Goal: Information Seeking & Learning: Learn about a topic

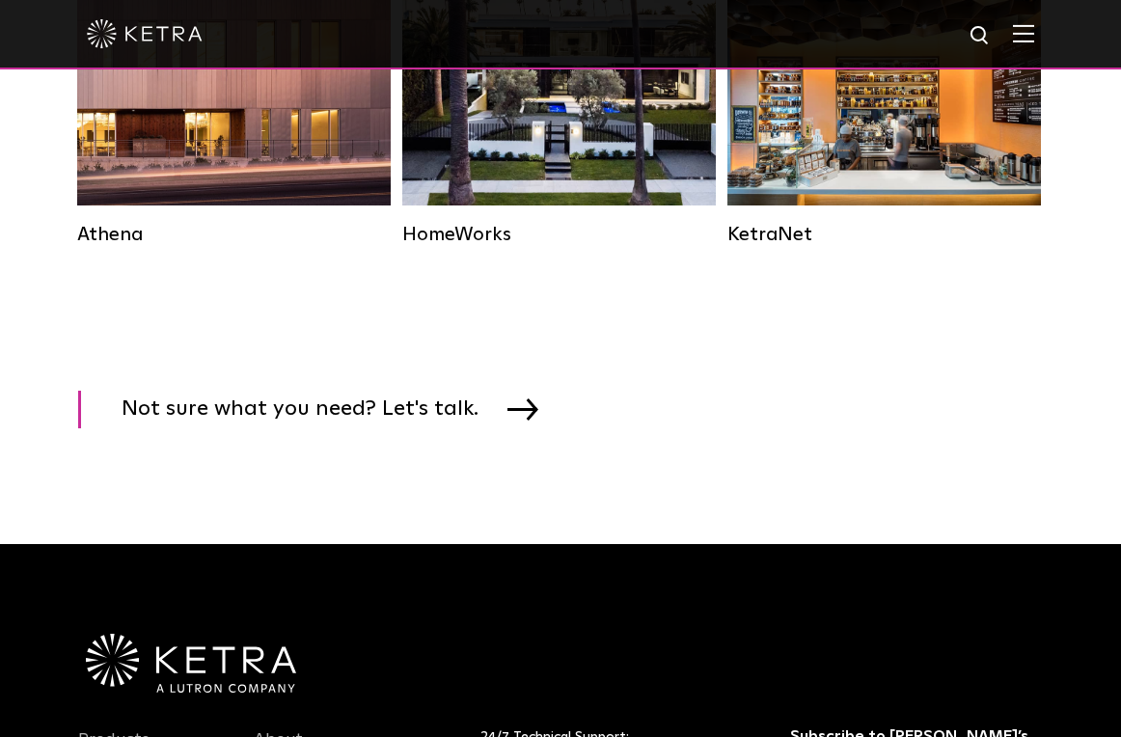
scroll to position [3183, 0]
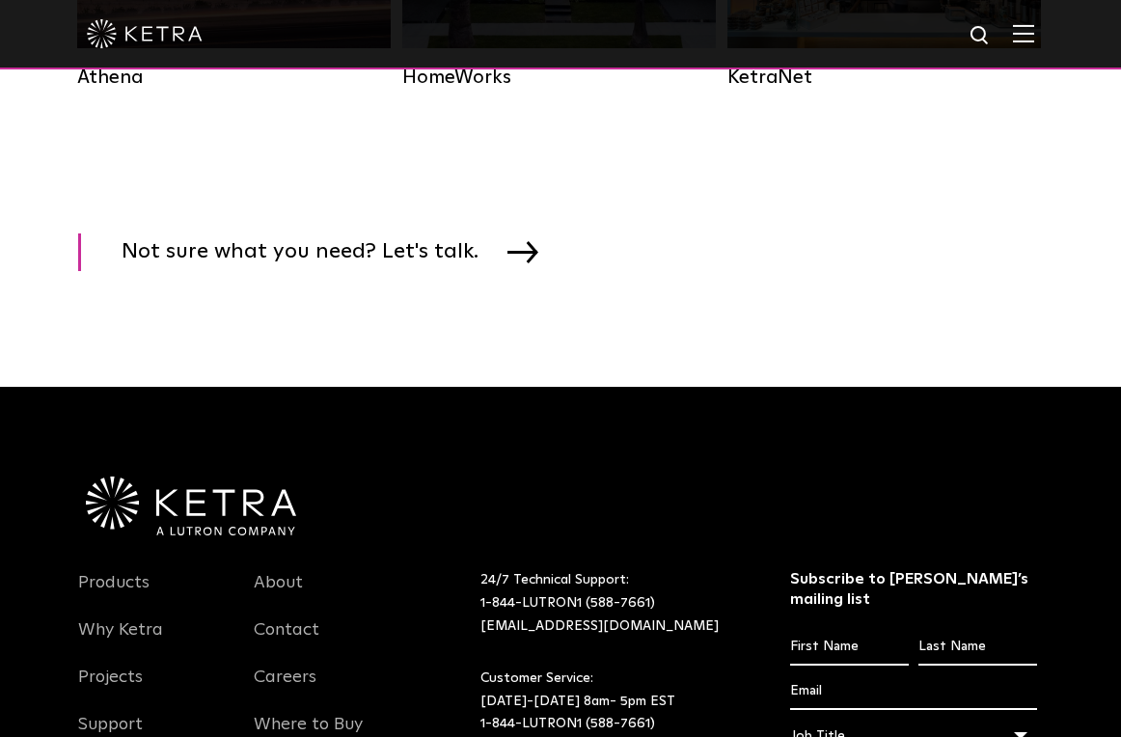
click at [991, 35] on img at bounding box center [981, 36] width 24 height 24
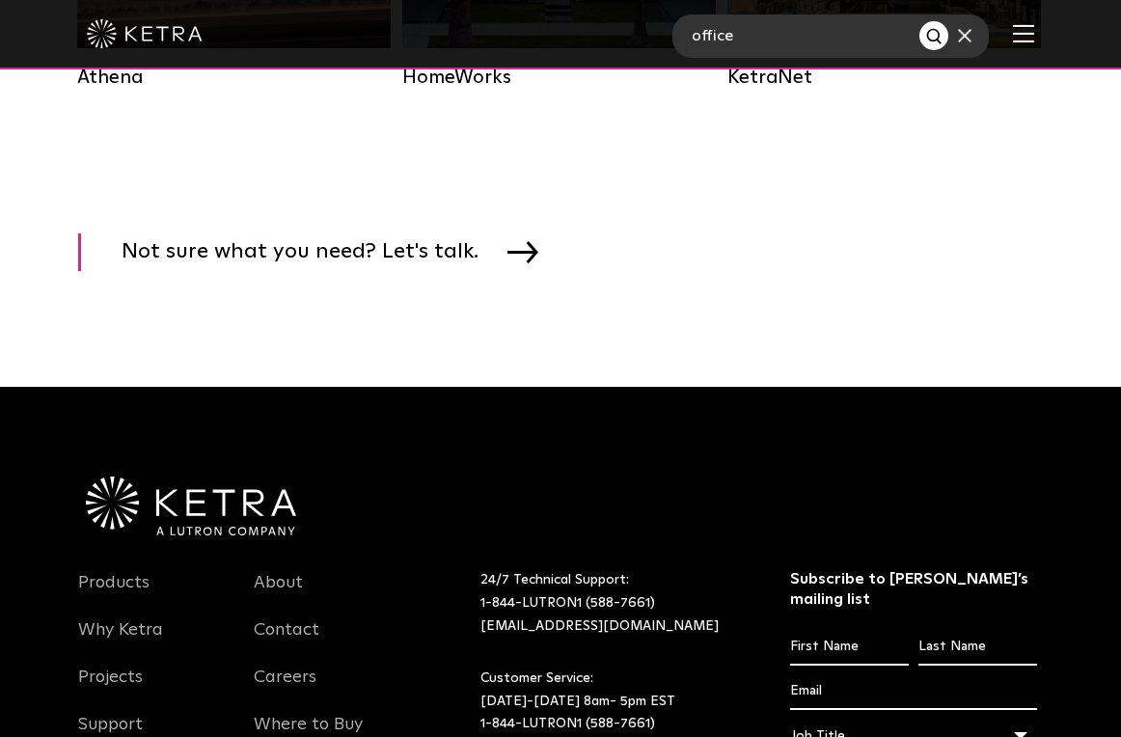
type input "office"
click at [919, 21] on button "Search" at bounding box center [933, 35] width 29 height 29
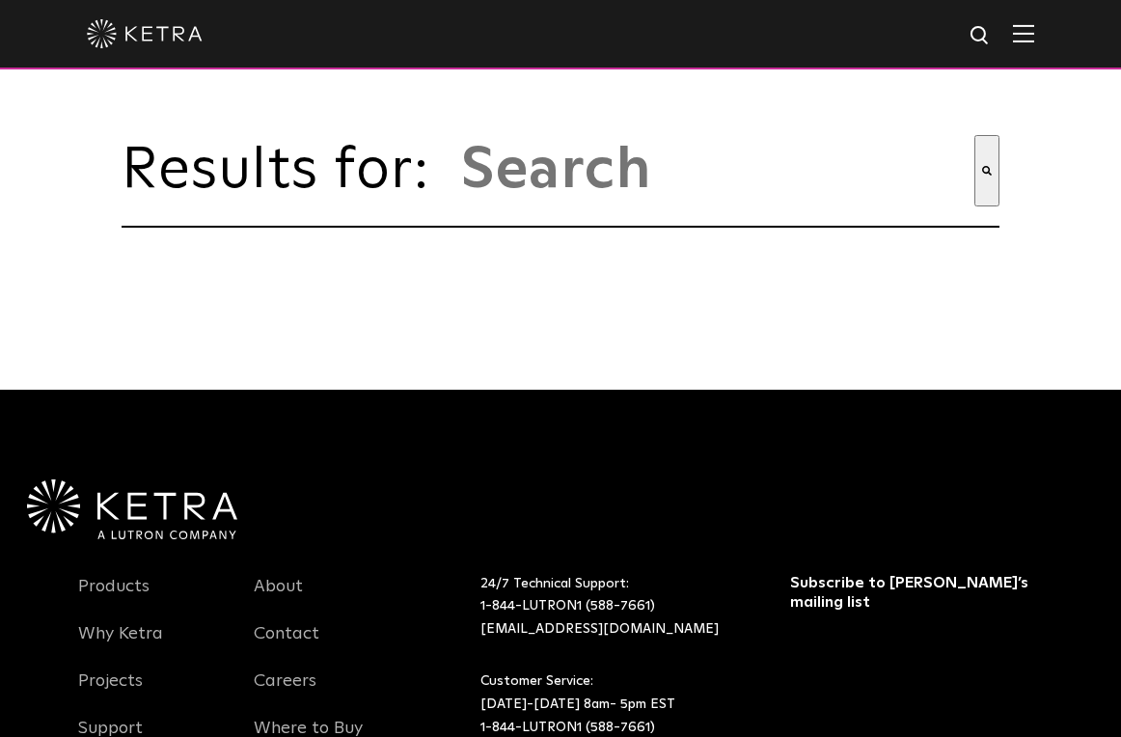
type input "office"
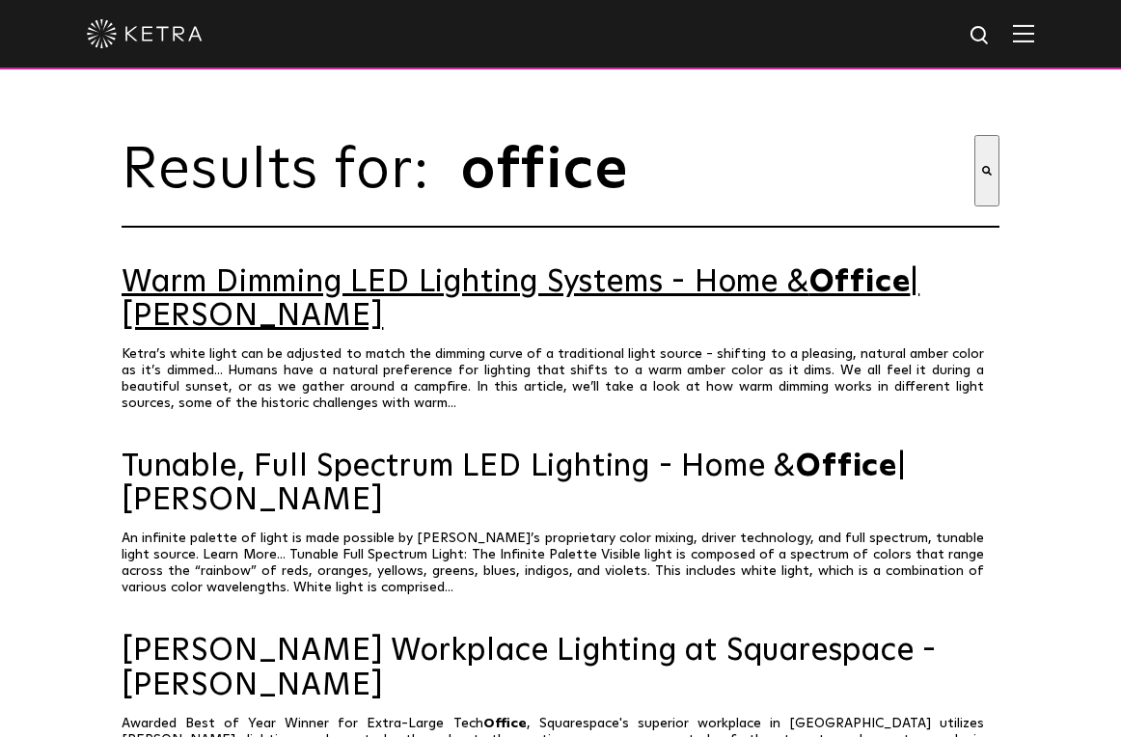
click at [612, 288] on link "Warm Dimming LED Lighting Systems - Home & Office | [PERSON_NAME]" at bounding box center [561, 300] width 878 height 68
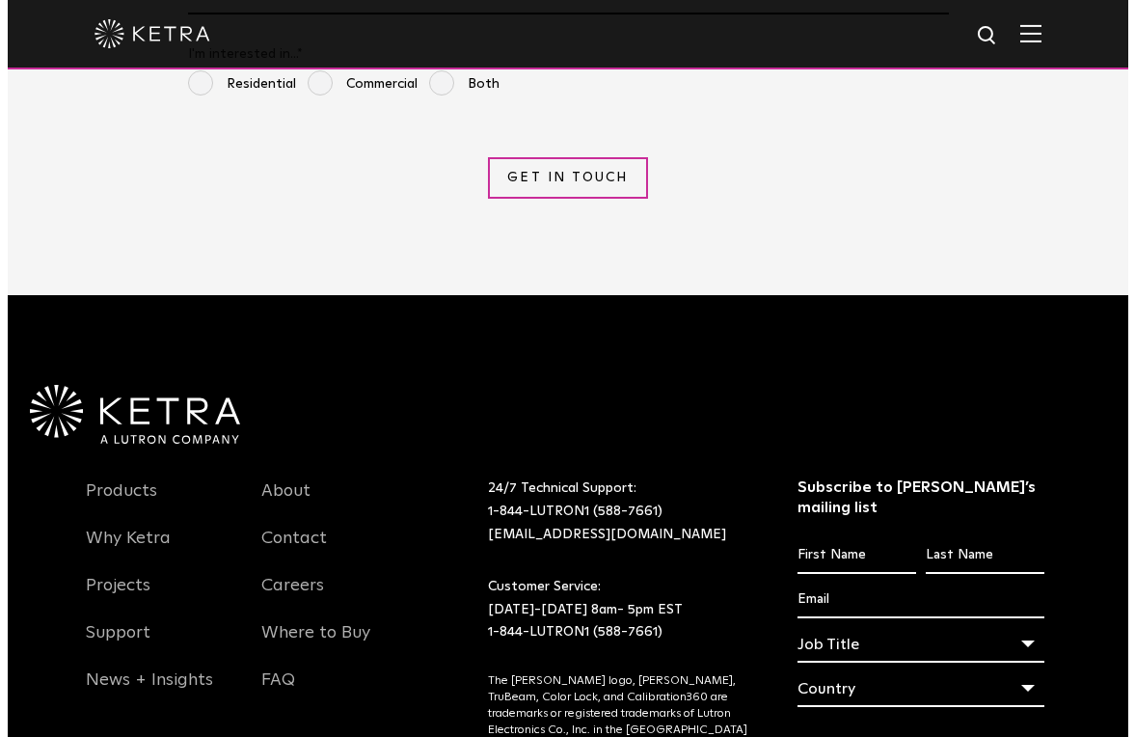
scroll to position [4619, 0]
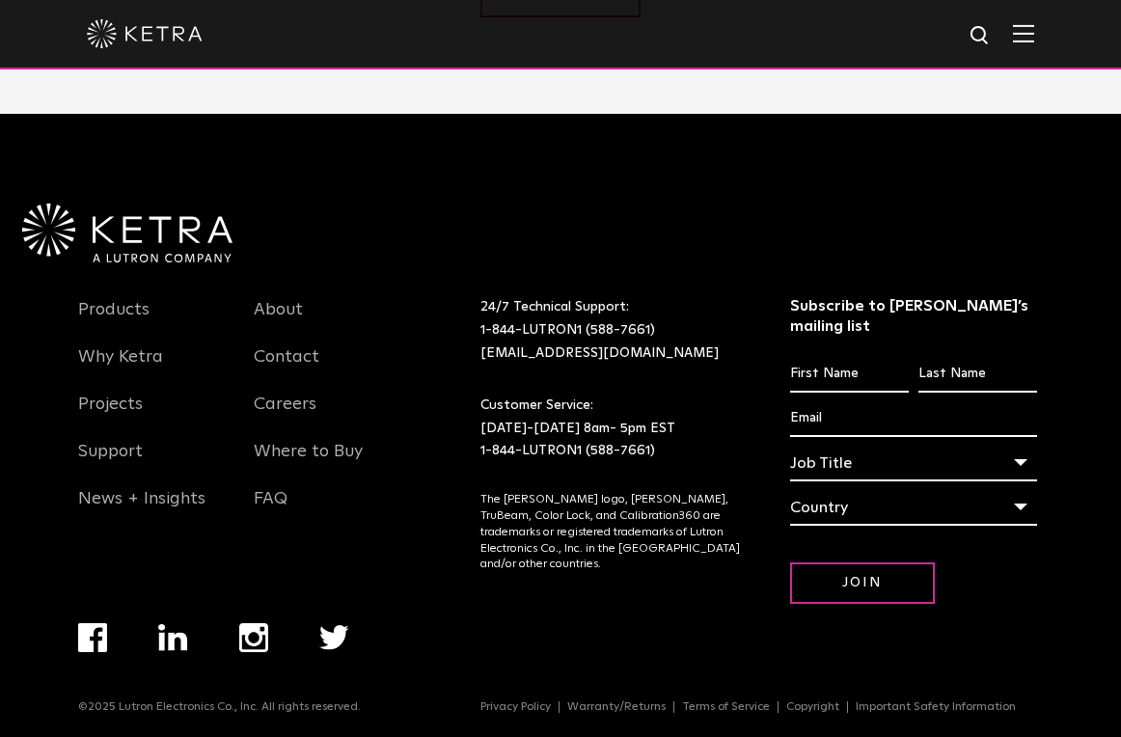
click at [1034, 33] on img at bounding box center [1023, 33] width 21 height 18
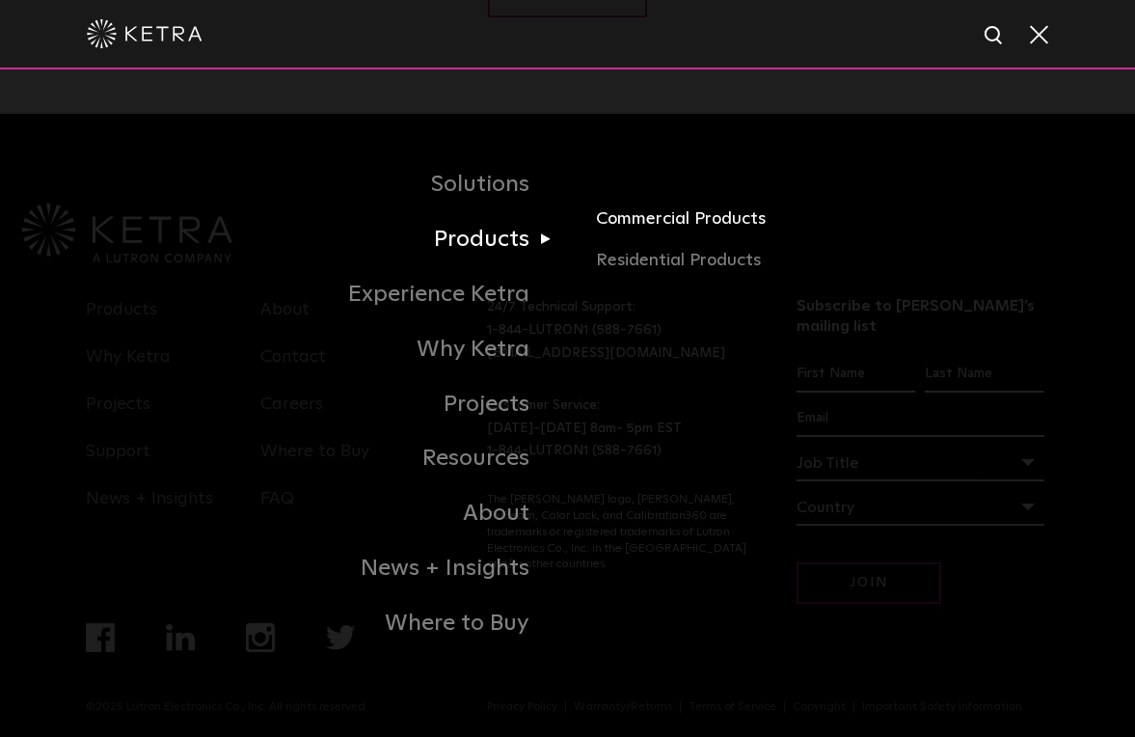
click at [663, 220] on link "Commercial Products" at bounding box center [808, 226] width 424 height 42
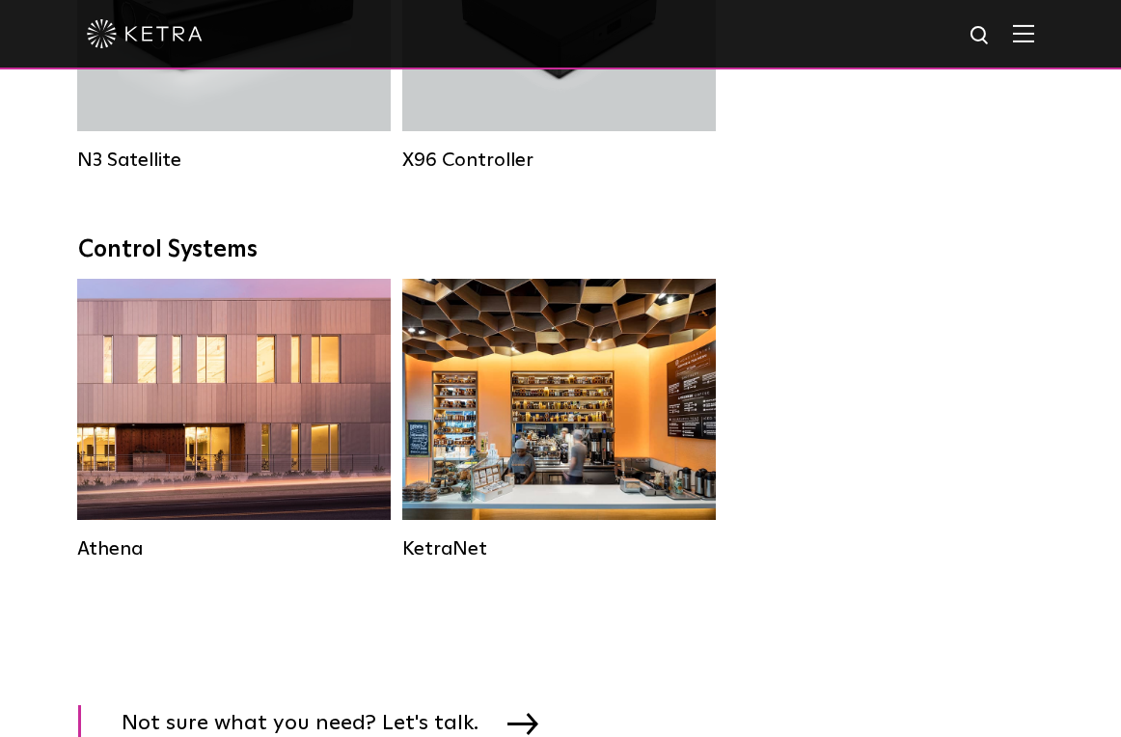
scroll to position [2894, 0]
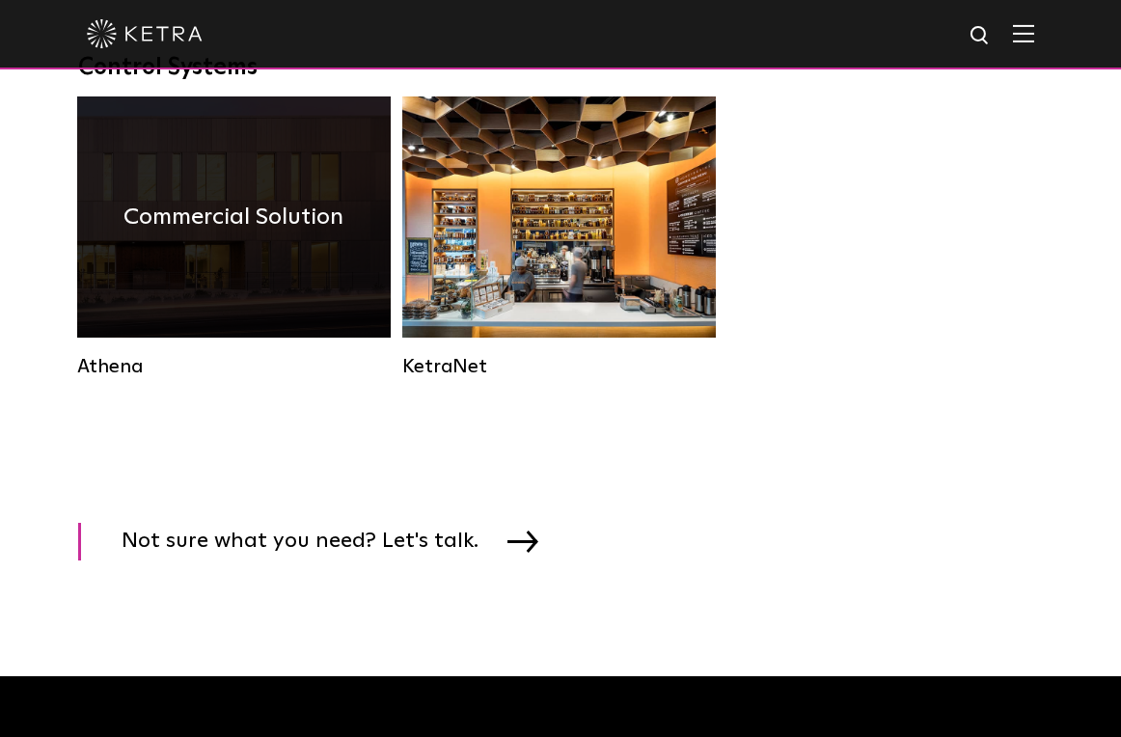
click at [248, 235] on h4 "Commercial Solution" at bounding box center [233, 217] width 220 height 37
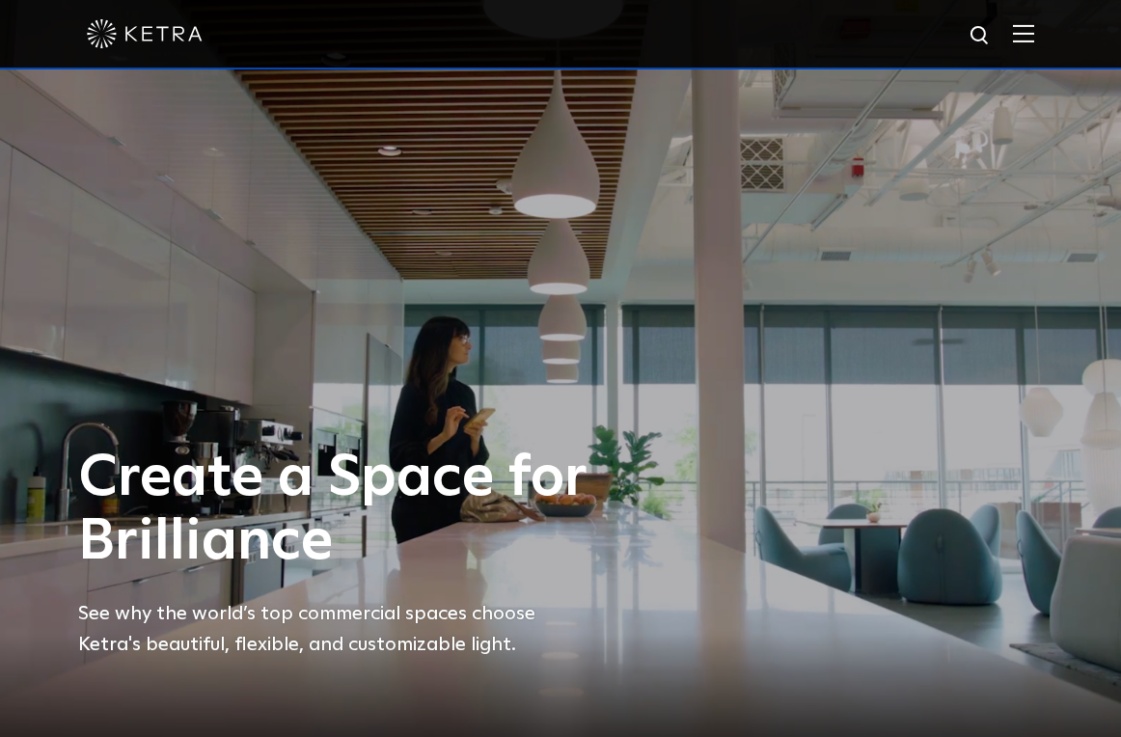
click at [1030, 38] on img at bounding box center [1023, 33] width 21 height 18
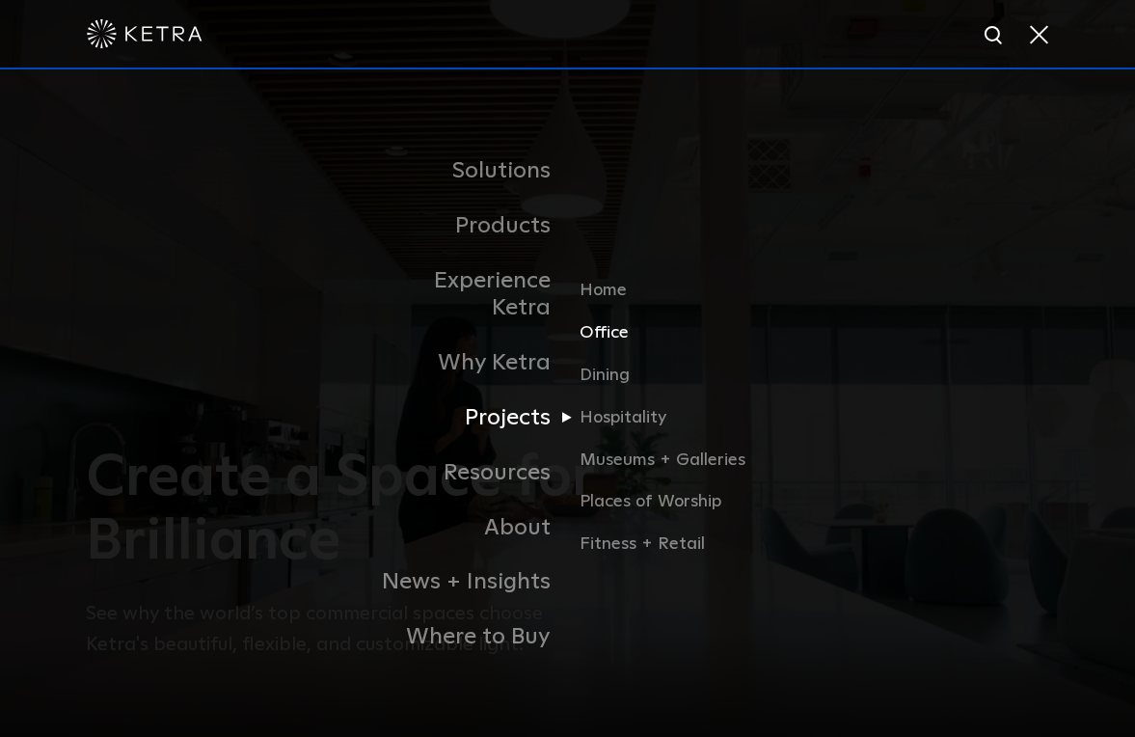
click at [616, 330] on link "Office" at bounding box center [672, 340] width 185 height 42
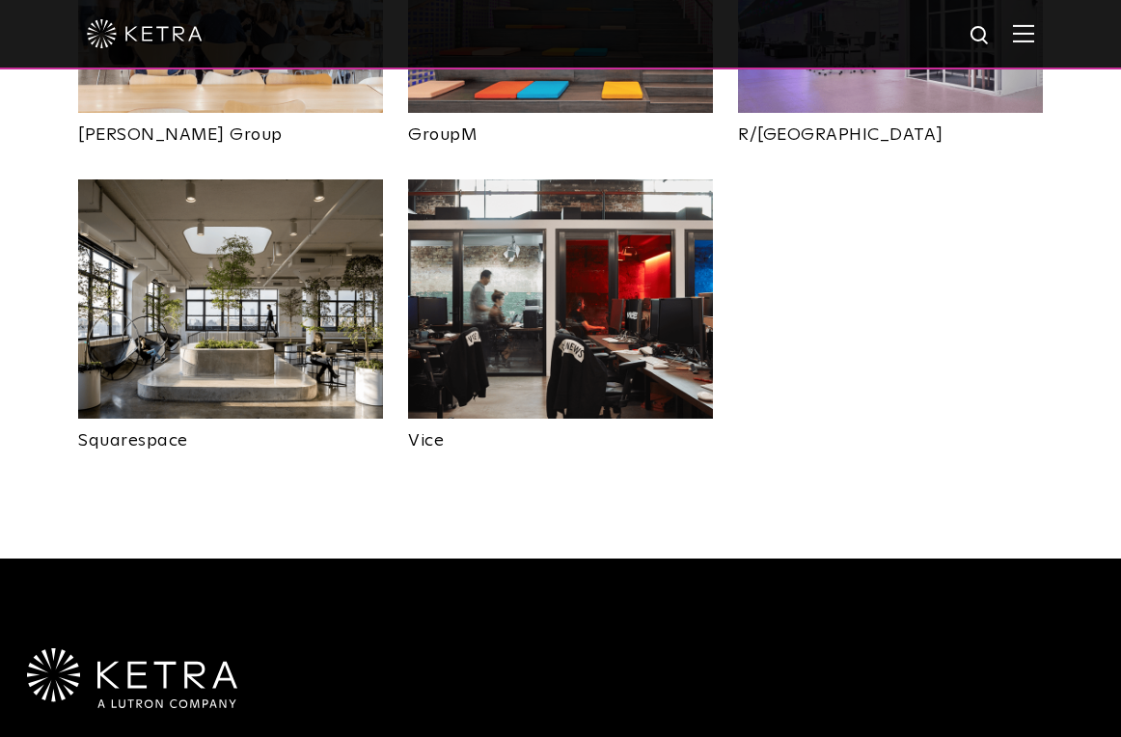
scroll to position [1351, 0]
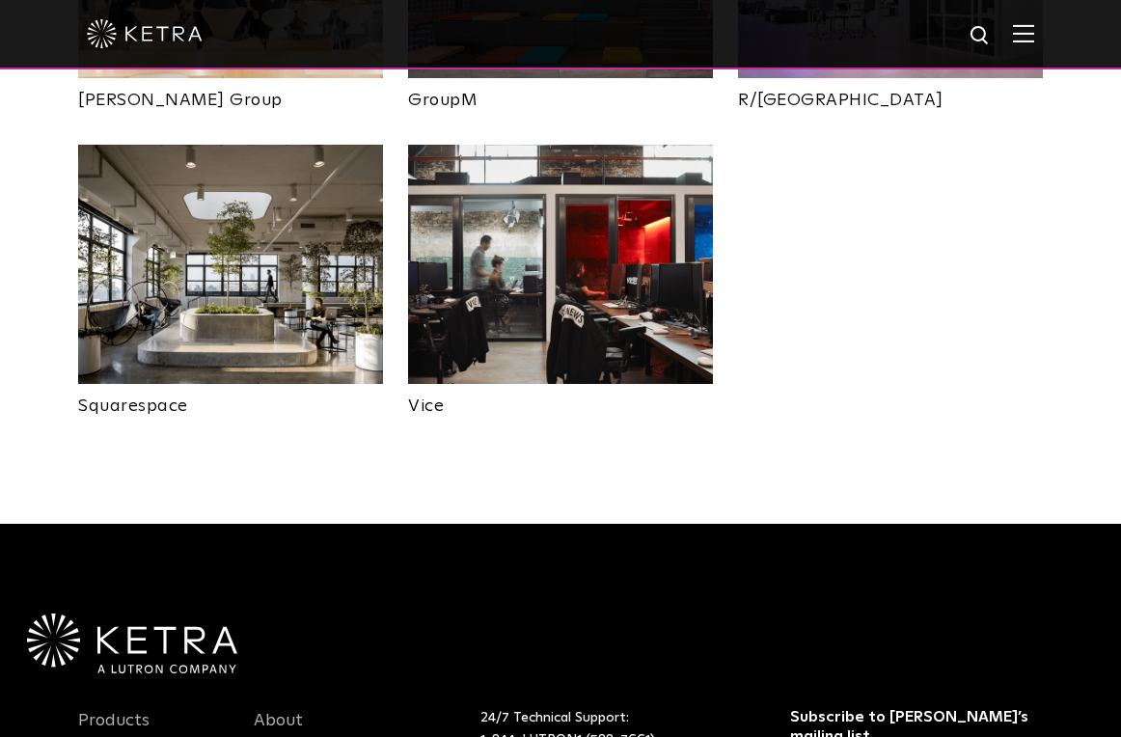
click at [586, 283] on img at bounding box center [560, 264] width 305 height 239
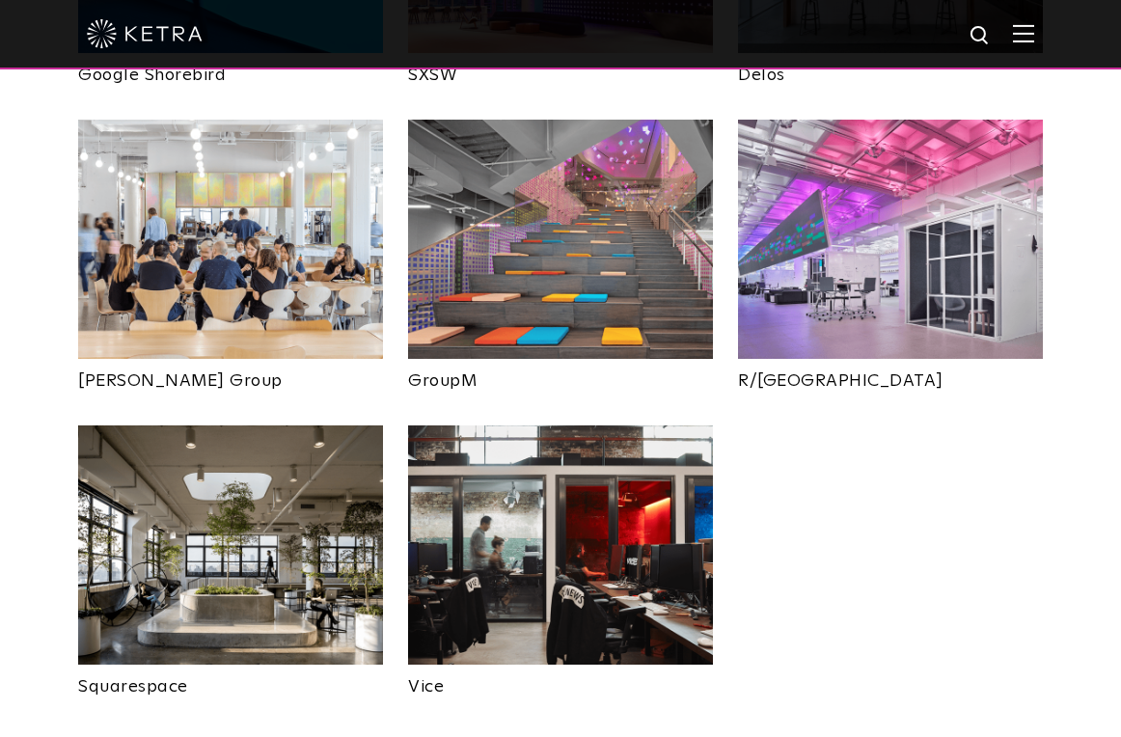
scroll to position [1061, 0]
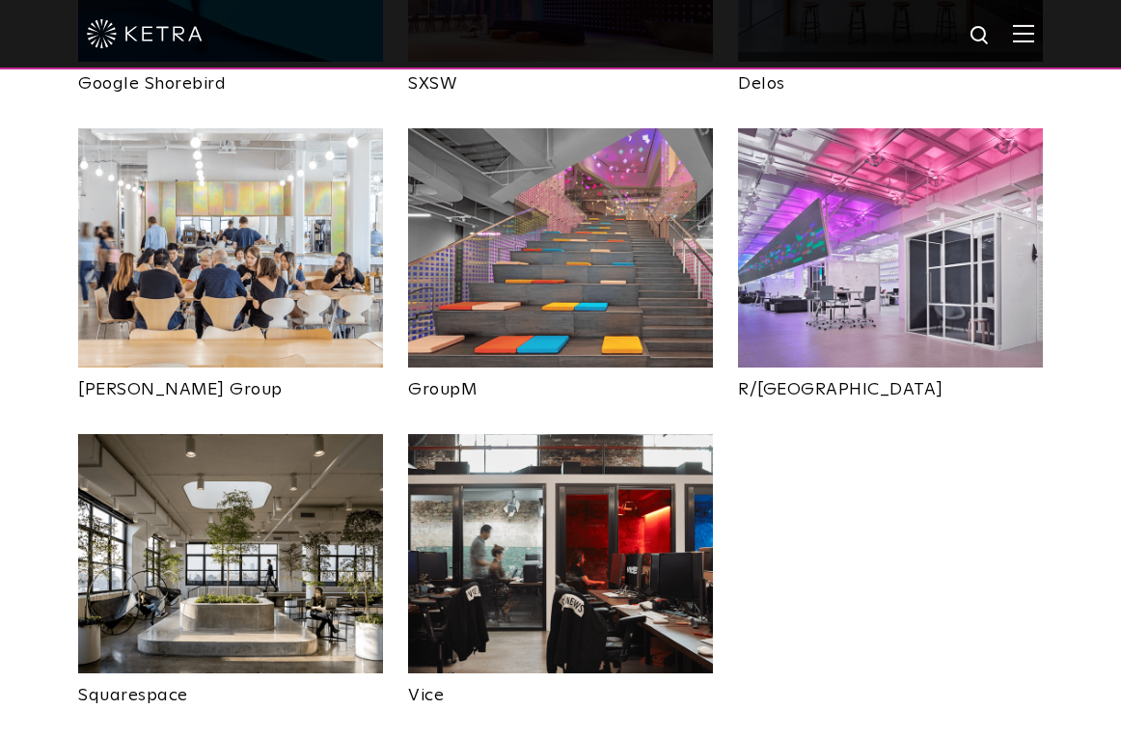
click at [915, 237] on img at bounding box center [890, 247] width 305 height 239
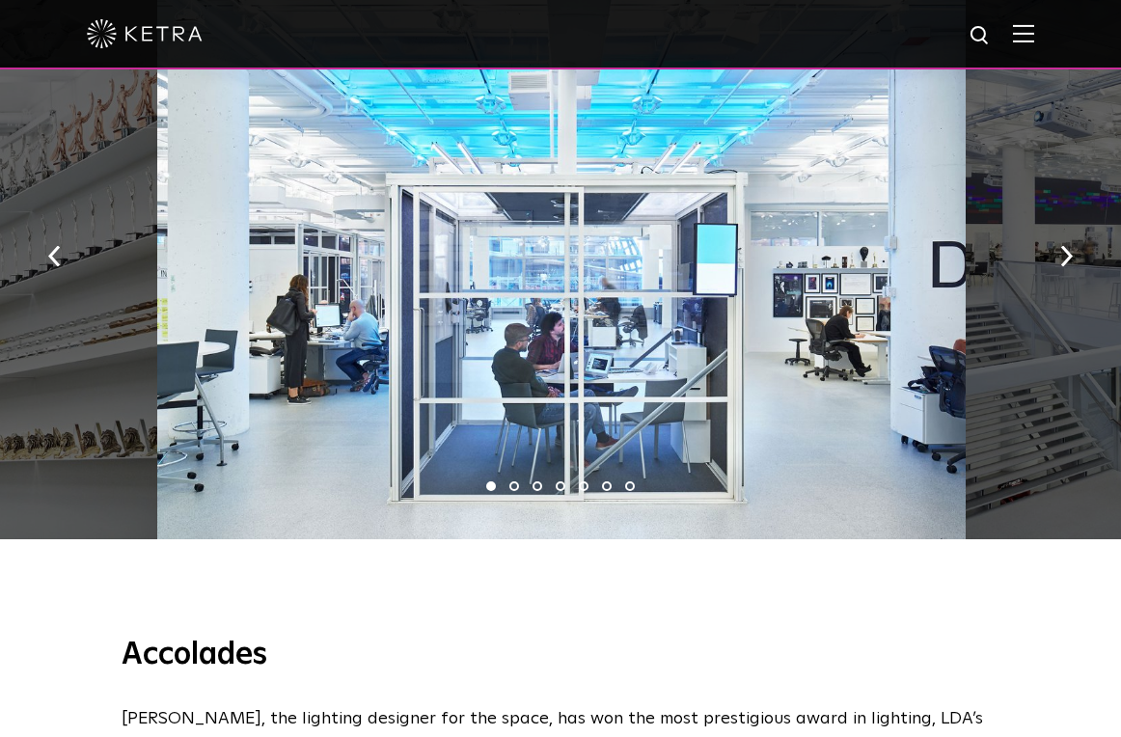
scroll to position [1254, 0]
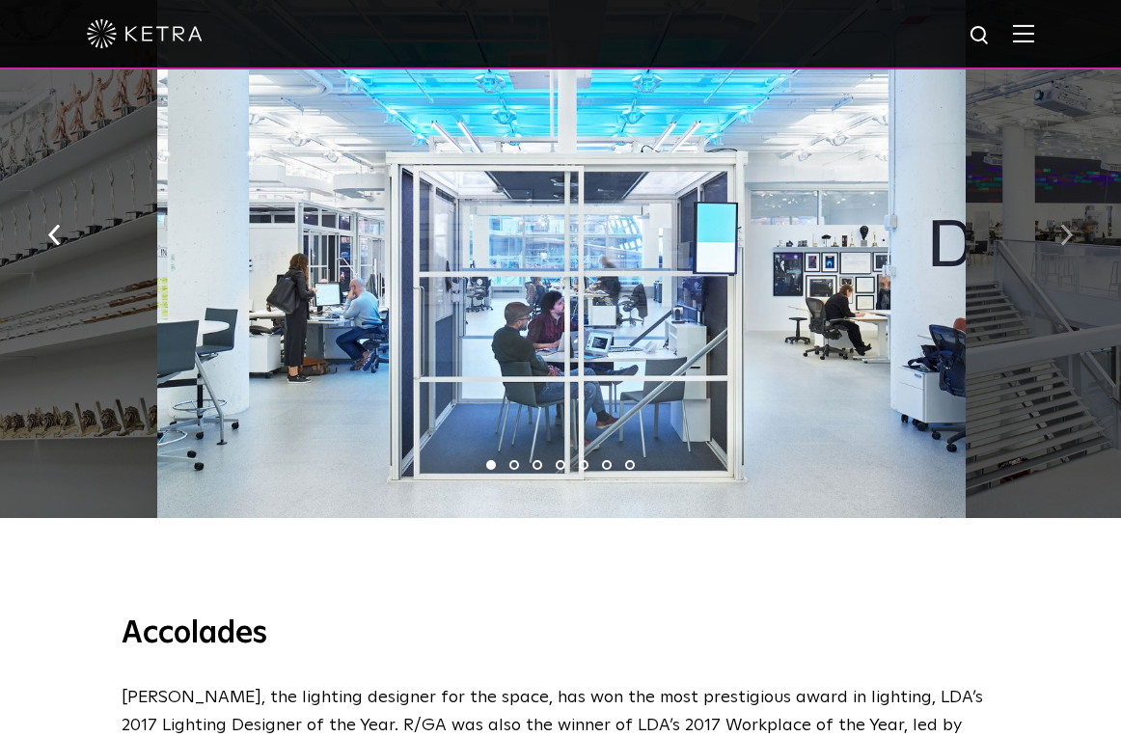
click at [1062, 241] on img "button" at bounding box center [1066, 235] width 13 height 21
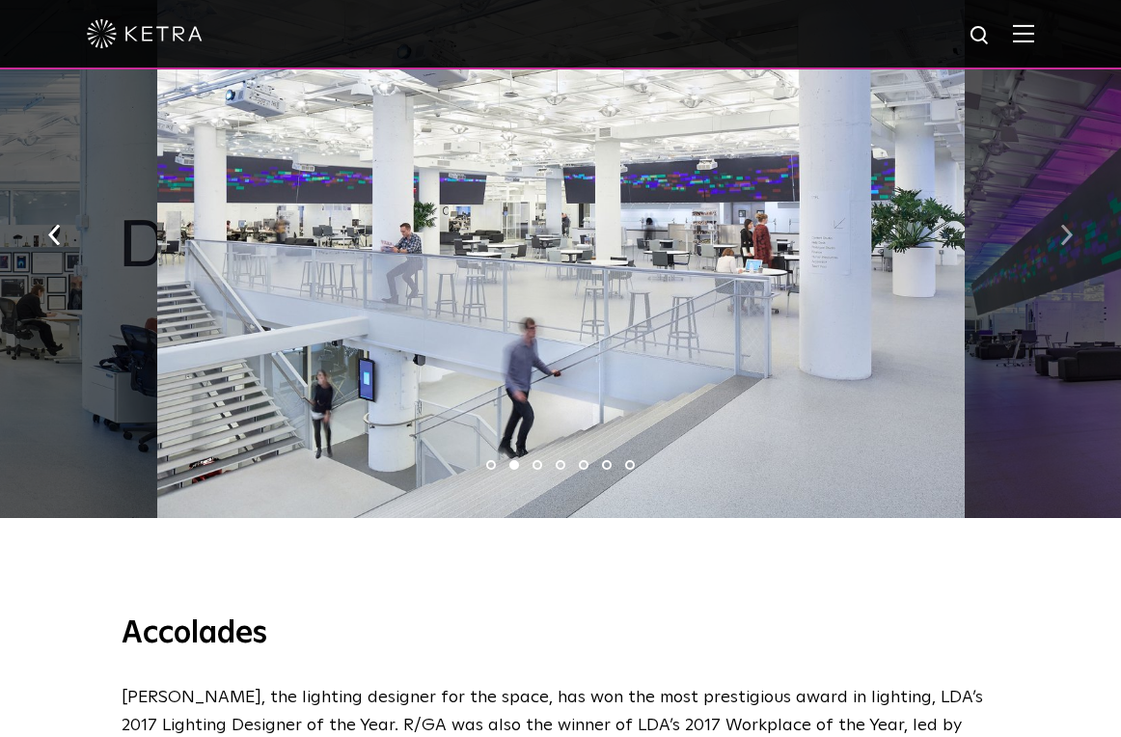
click at [1062, 241] on img "button" at bounding box center [1066, 235] width 13 height 21
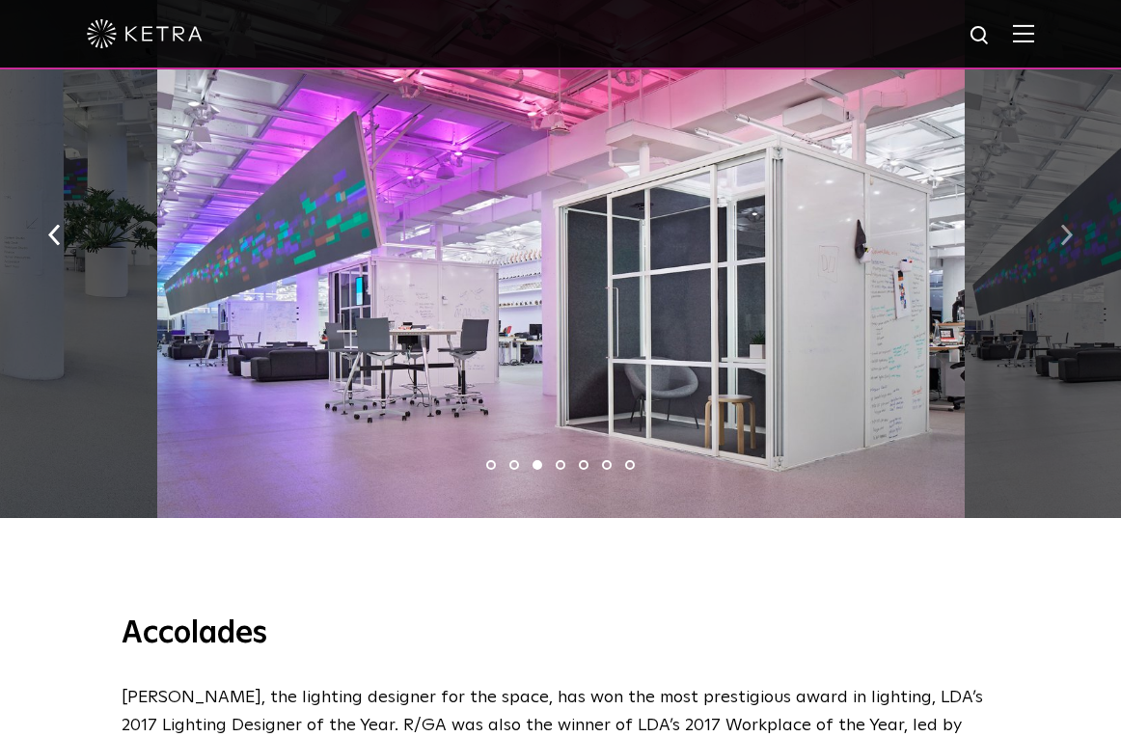
click at [1062, 241] on img "button" at bounding box center [1066, 235] width 13 height 21
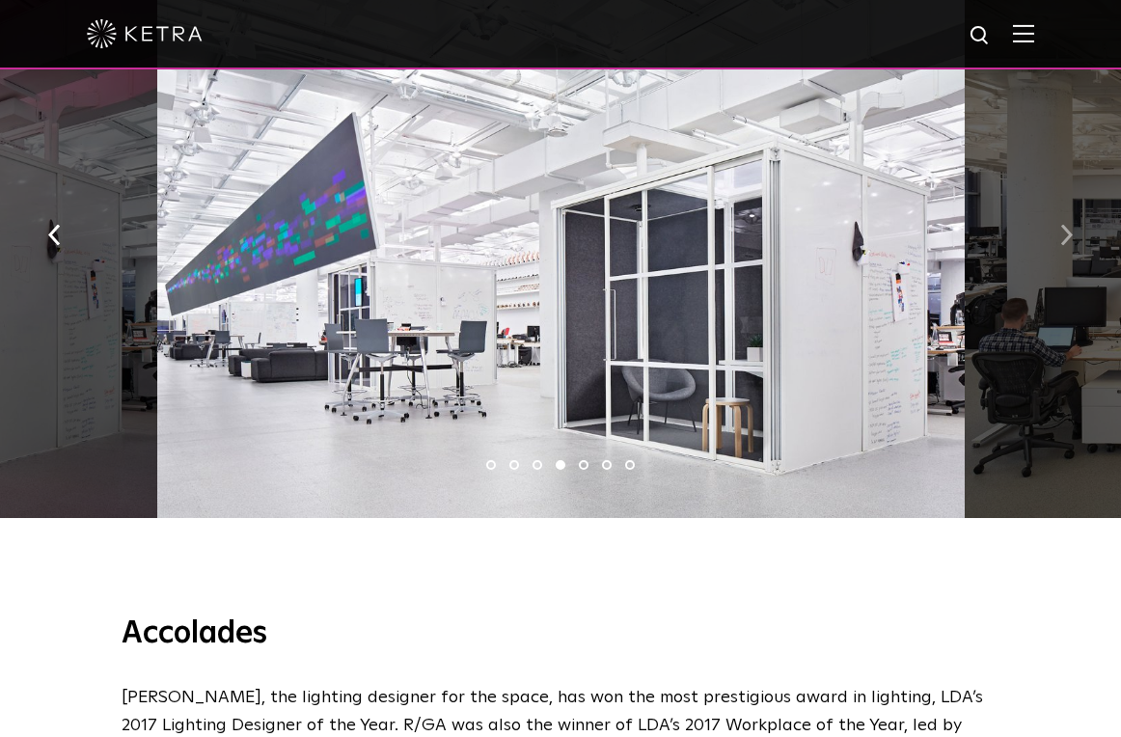
click at [1062, 241] on img "button" at bounding box center [1066, 235] width 13 height 21
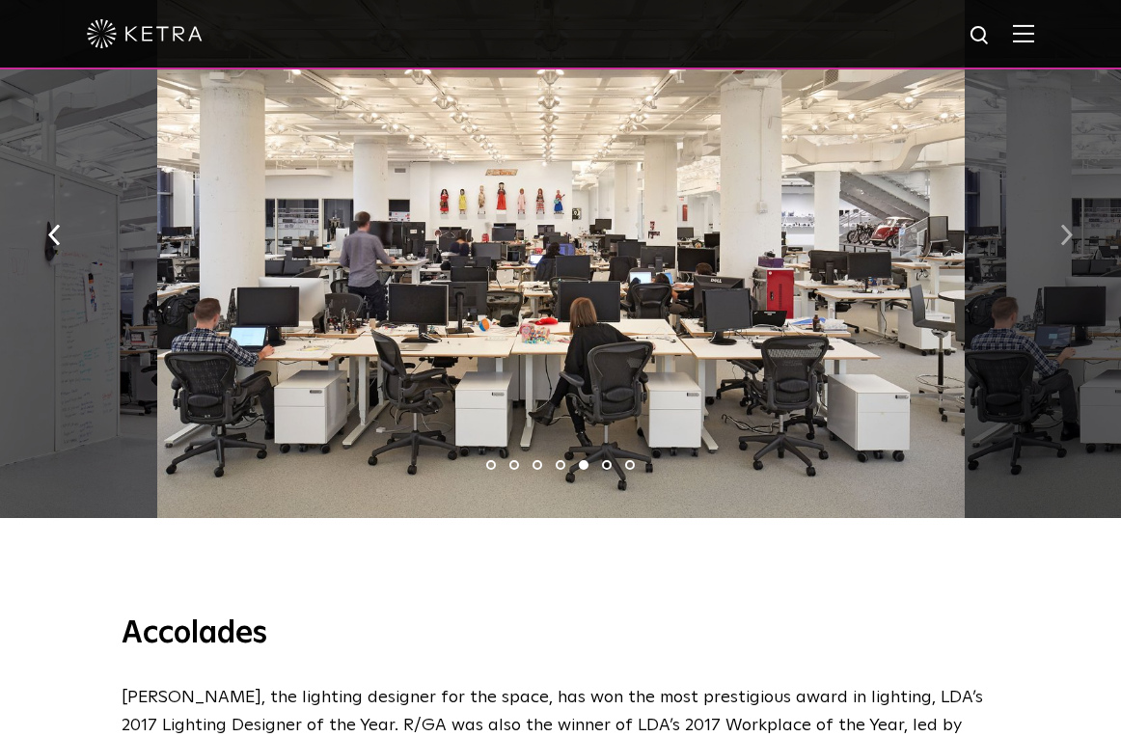
click at [1062, 241] on img "button" at bounding box center [1066, 235] width 13 height 21
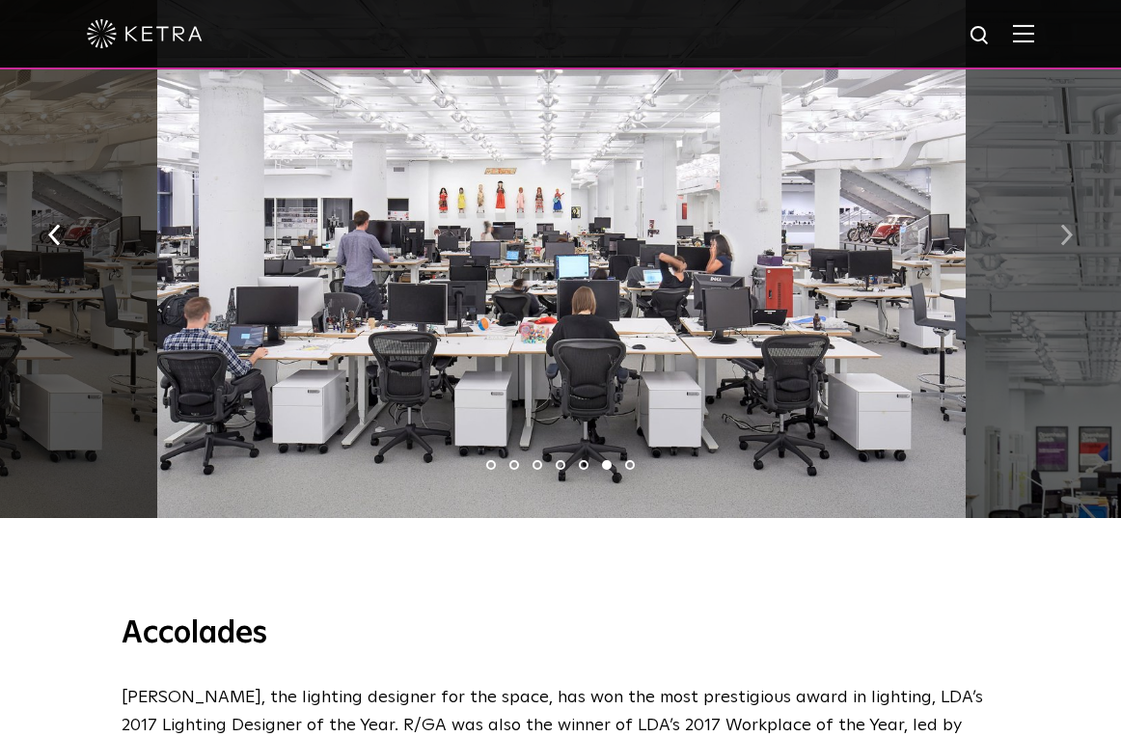
click at [1062, 241] on img "button" at bounding box center [1066, 235] width 13 height 21
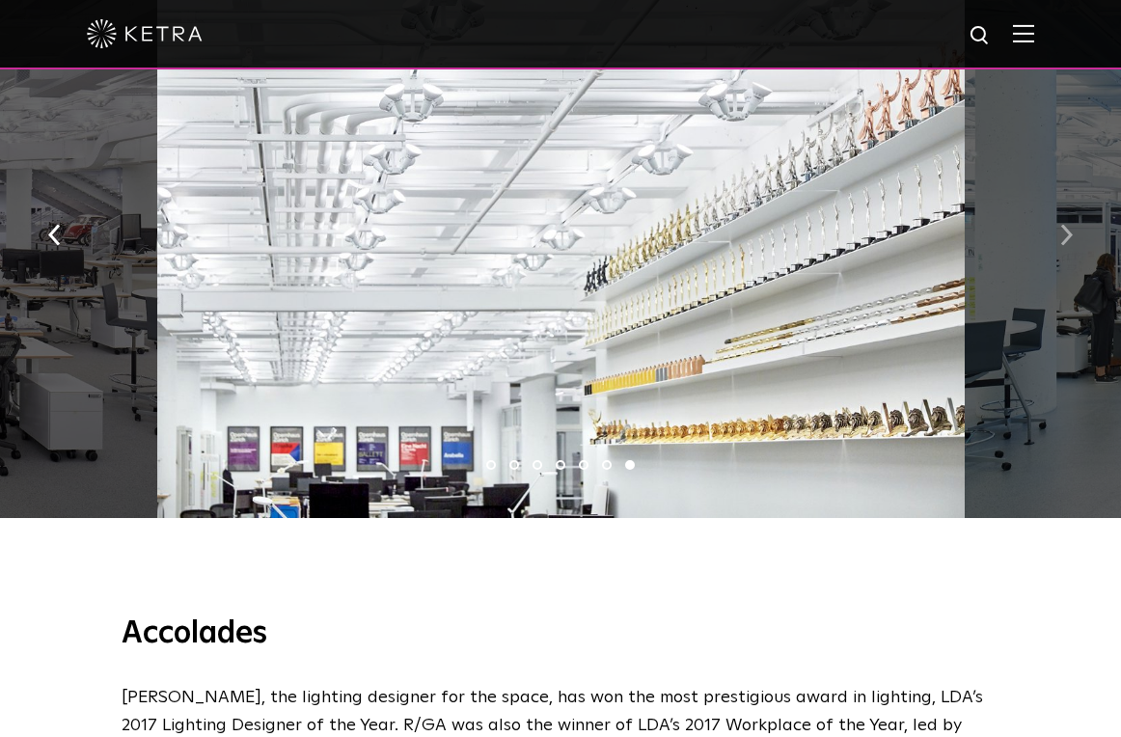
click at [1062, 241] on img "button" at bounding box center [1066, 235] width 13 height 21
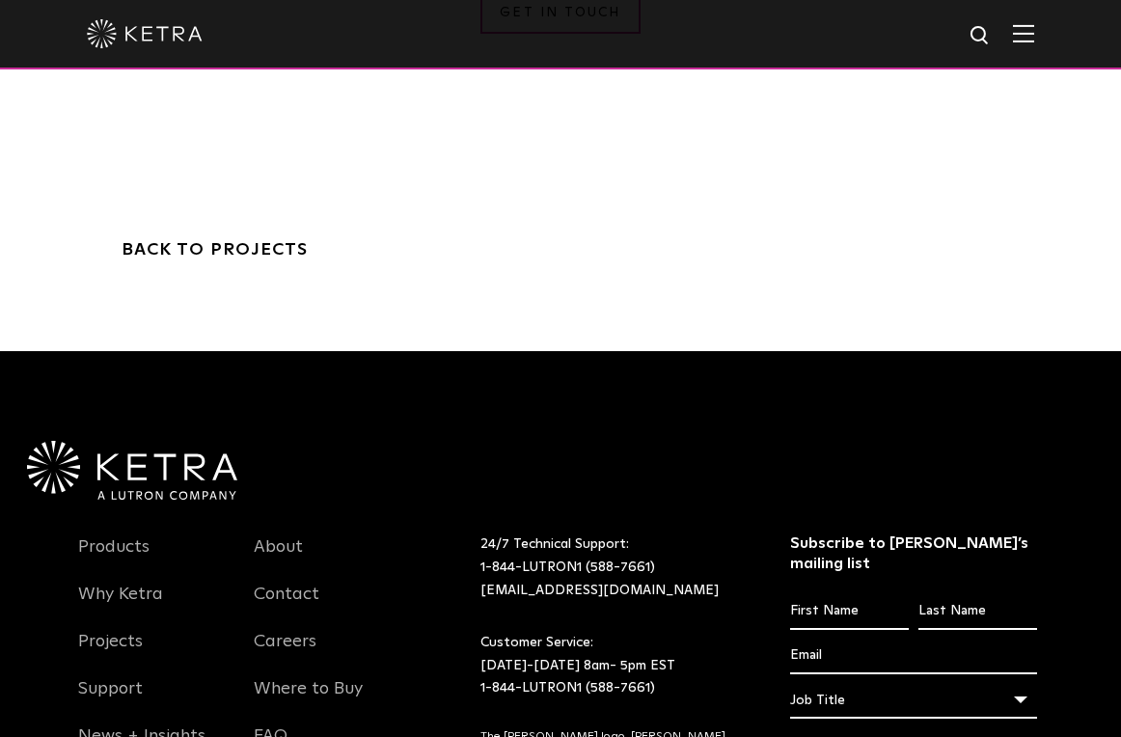
scroll to position [3859, 0]
